Goal: Task Accomplishment & Management: Use online tool/utility

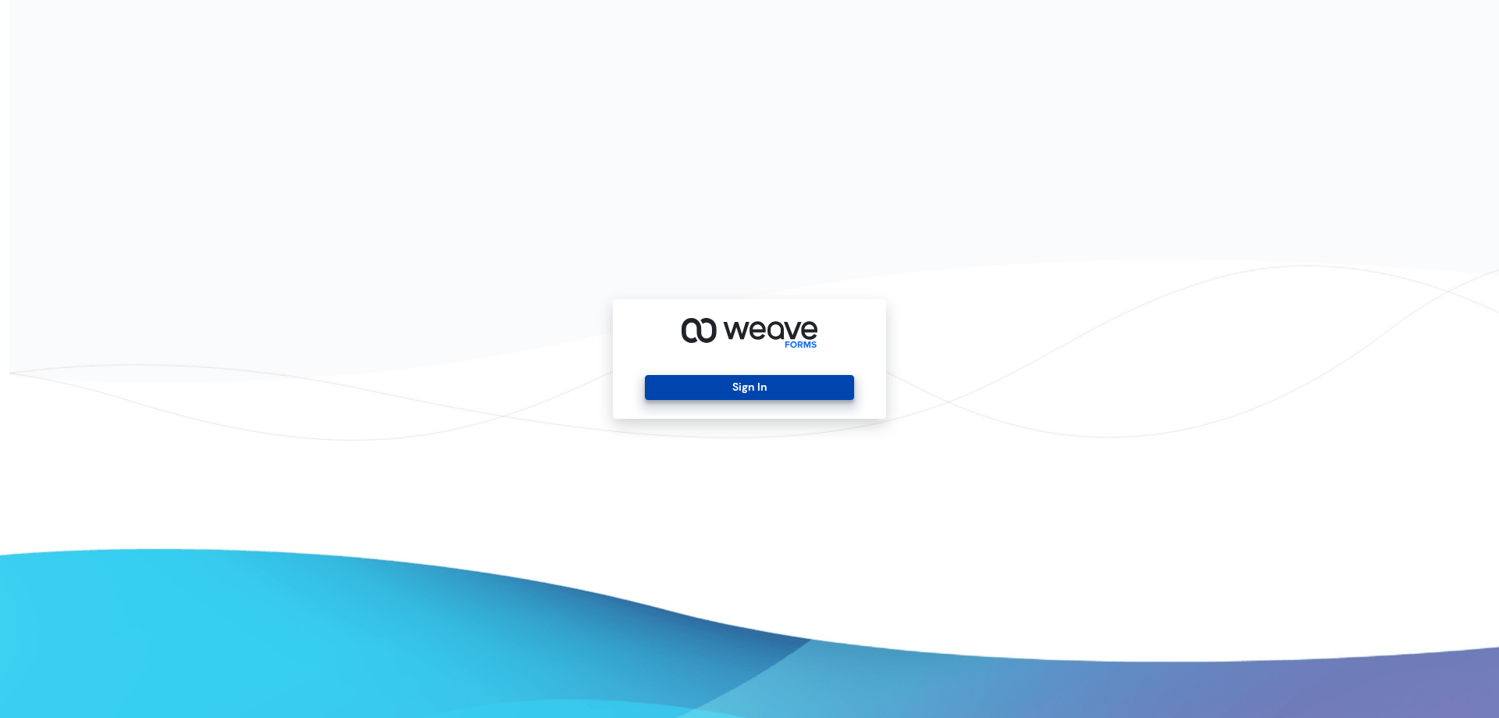
click at [826, 389] on button "Sign In" at bounding box center [749, 387] width 208 height 25
